Goal: Task Accomplishment & Management: Manage account settings

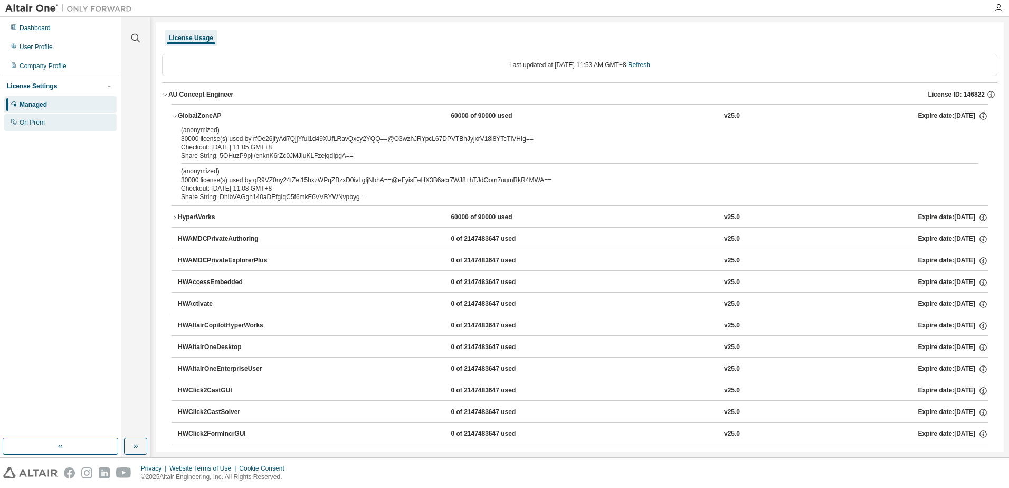
click at [28, 119] on div "On Prem" at bounding box center [32, 122] width 25 height 8
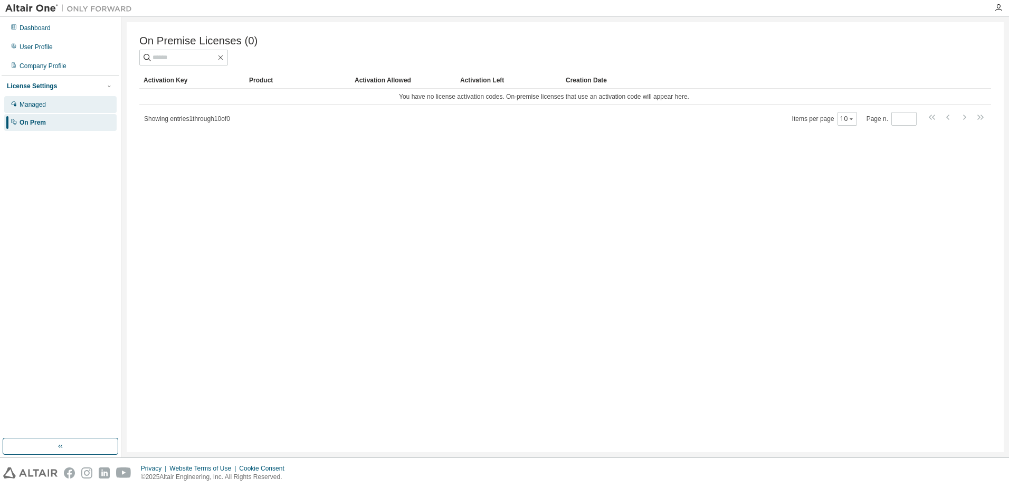
click at [34, 105] on div "Managed" at bounding box center [33, 104] width 26 height 8
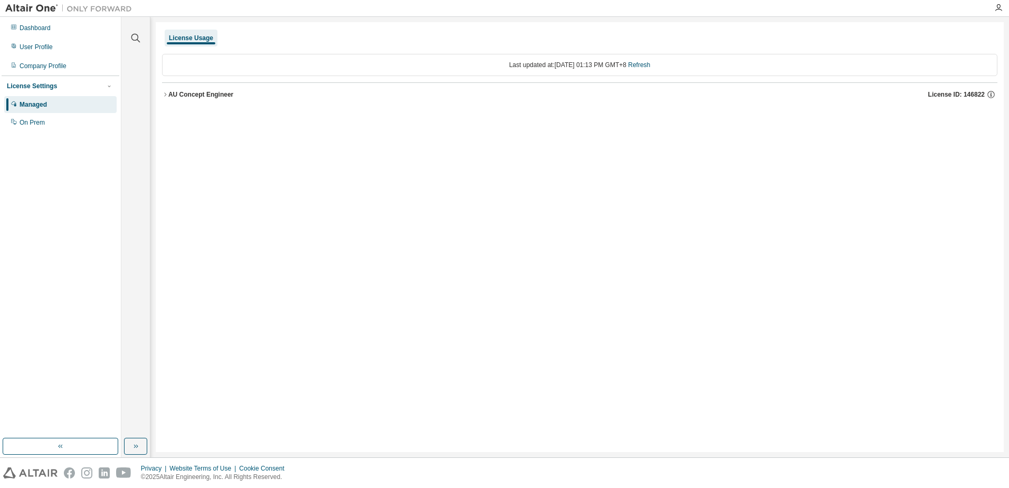
click at [180, 94] on div "AU Concept Engineer" at bounding box center [200, 94] width 65 height 8
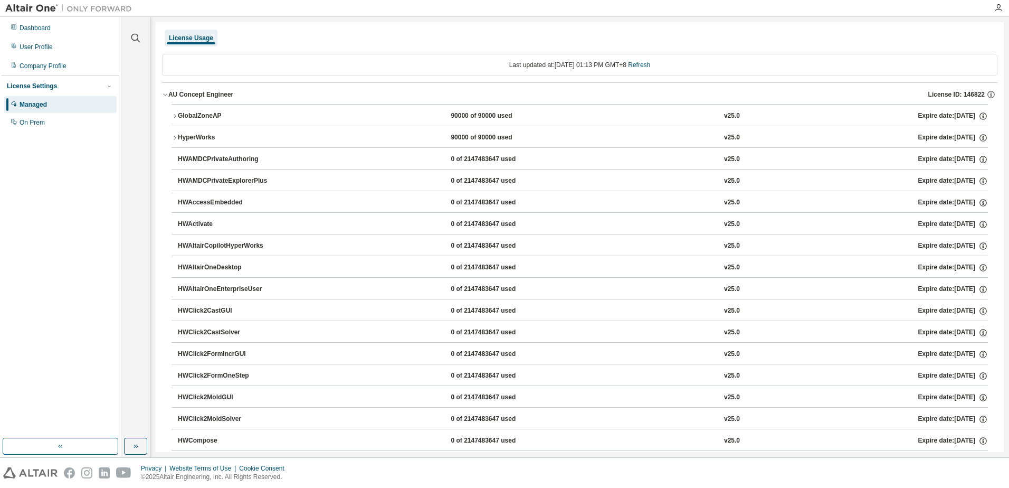
click at [174, 113] on icon "button" at bounding box center [174, 116] width 6 height 6
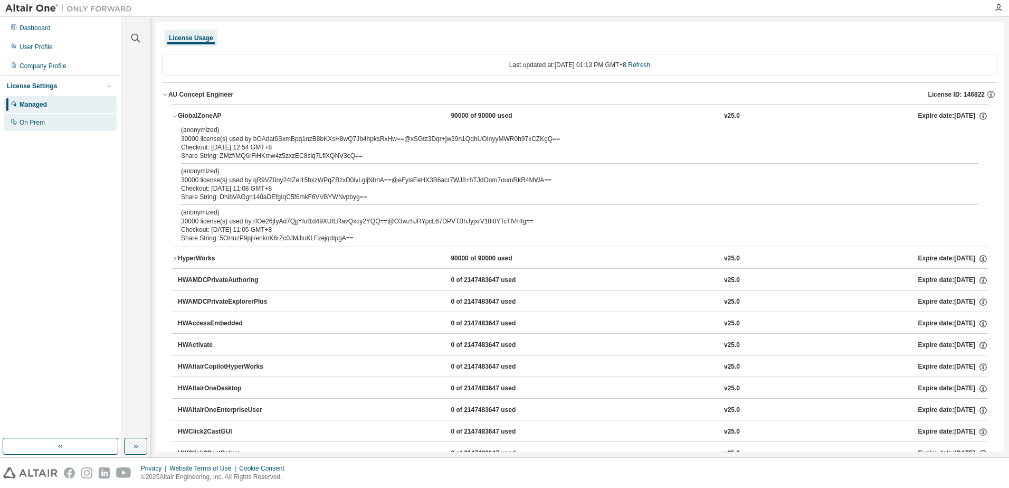
click at [32, 124] on div "On Prem" at bounding box center [32, 122] width 25 height 8
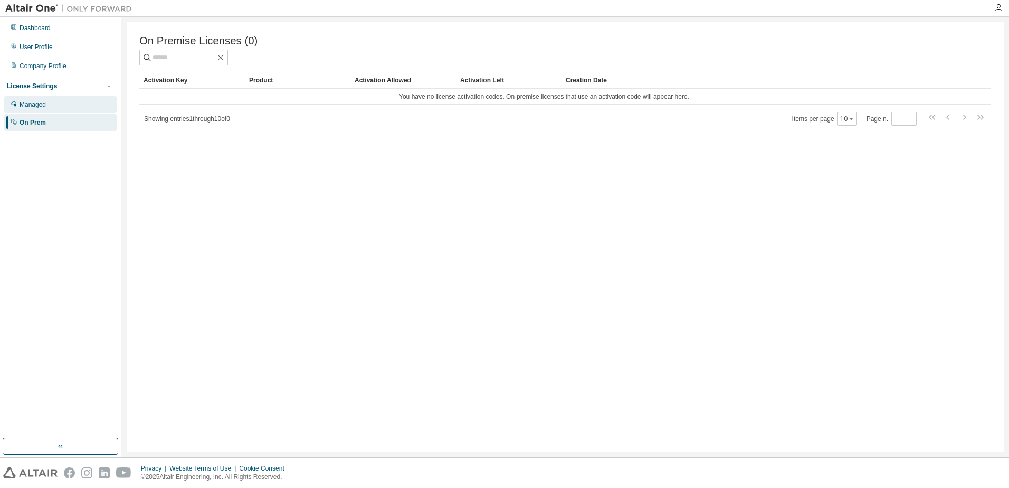
click at [35, 103] on div "Managed" at bounding box center [33, 104] width 26 height 8
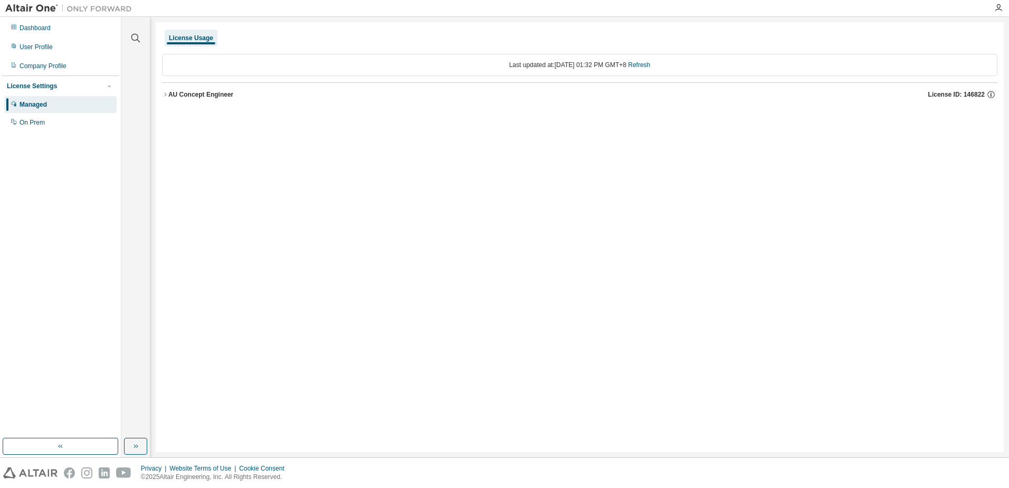
click at [165, 97] on icon "button" at bounding box center [165, 94] width 6 height 6
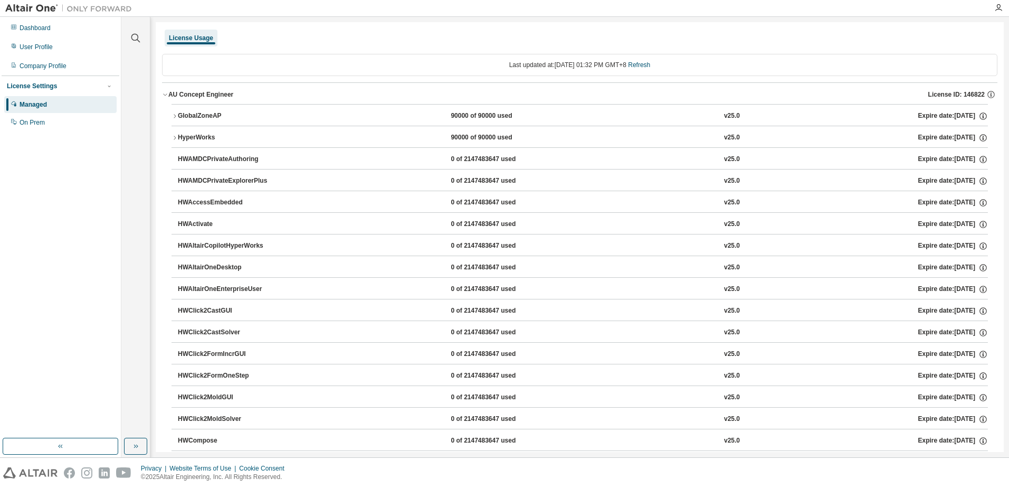
click at [176, 119] on icon "button" at bounding box center [174, 116] width 6 height 6
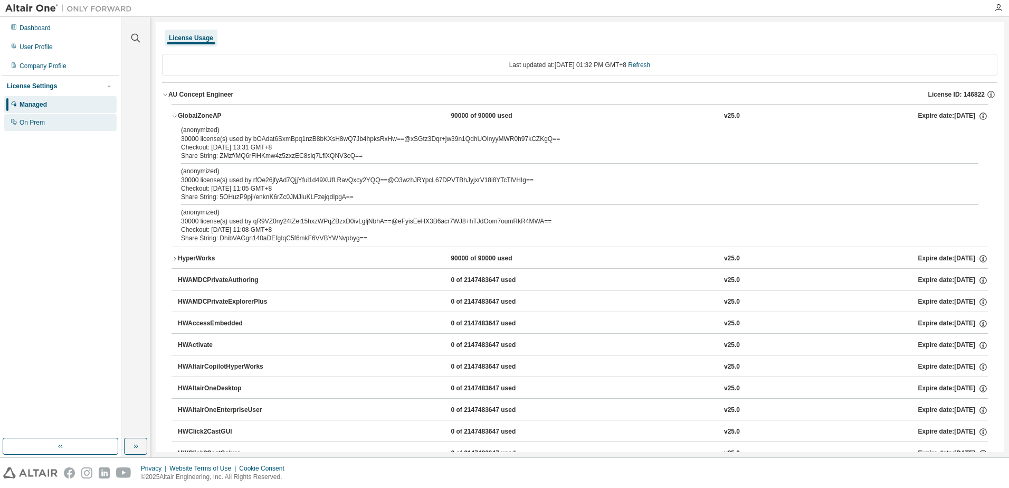
click at [18, 122] on div "On Prem" at bounding box center [60, 122] width 112 height 17
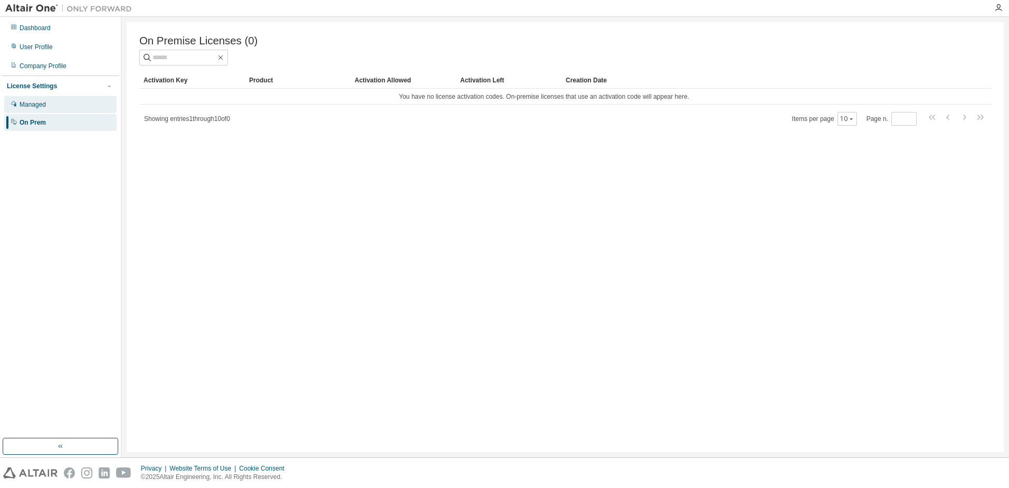
click at [35, 104] on div "Managed" at bounding box center [33, 104] width 26 height 8
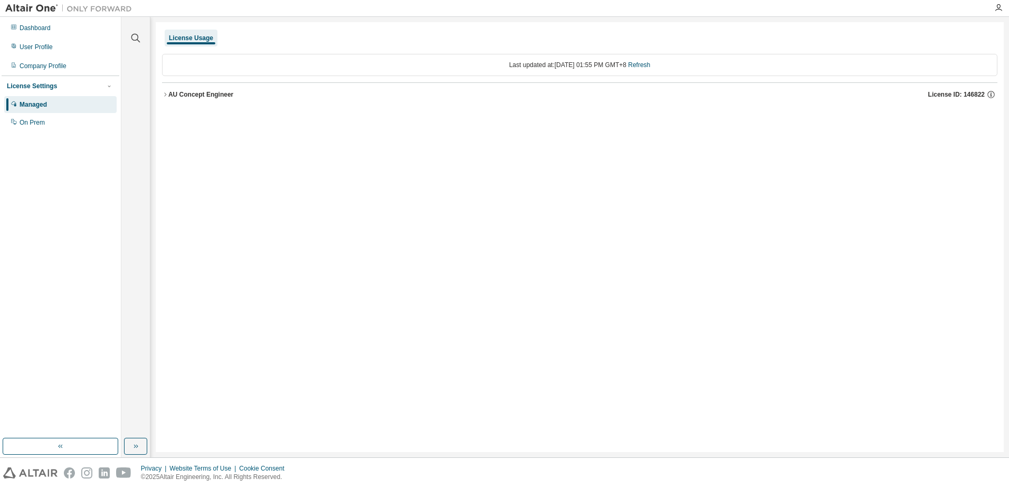
click at [163, 94] on icon "button" at bounding box center [165, 94] width 6 height 6
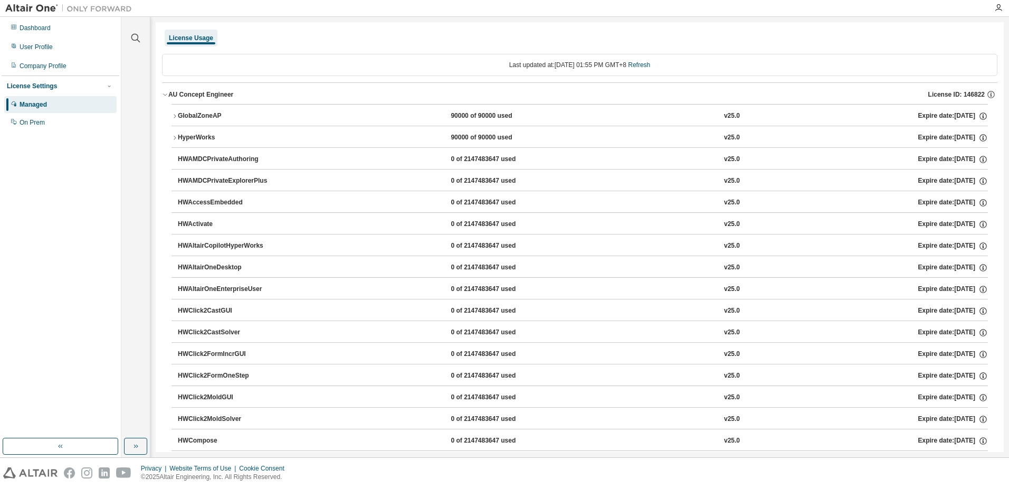
click at [172, 116] on icon "button" at bounding box center [174, 116] width 6 height 6
